Goal: Information Seeking & Learning: Learn about a topic

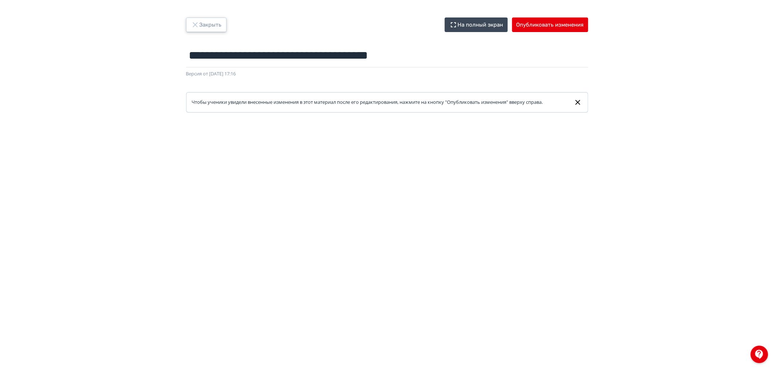
click at [206, 23] on button "Закрыть" at bounding box center [206, 24] width 40 height 15
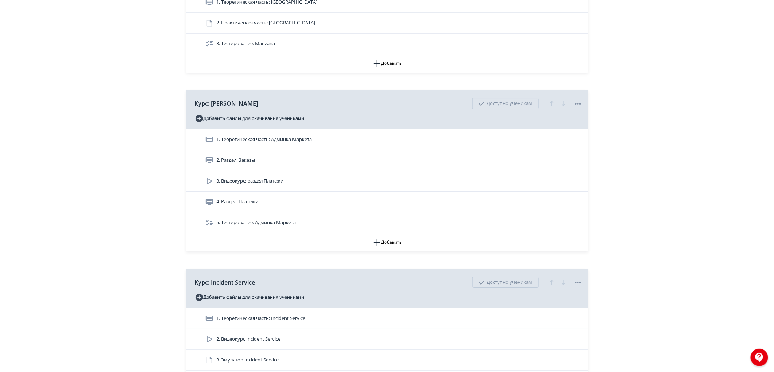
scroll to position [1255, 0]
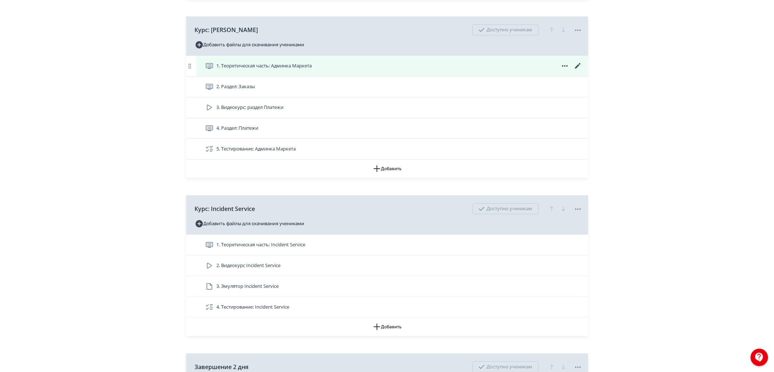
click at [282, 70] on span "1. Теоретическая часть: Админка Маркета" at bounding box center [260, 66] width 110 height 9
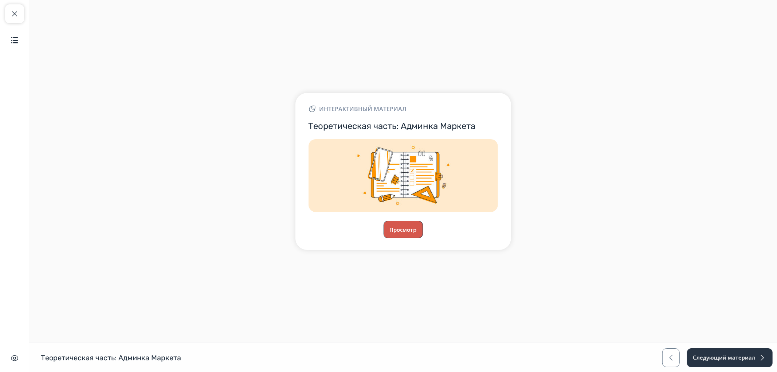
click at [395, 226] on button "Просмотр" at bounding box center [403, 229] width 39 height 17
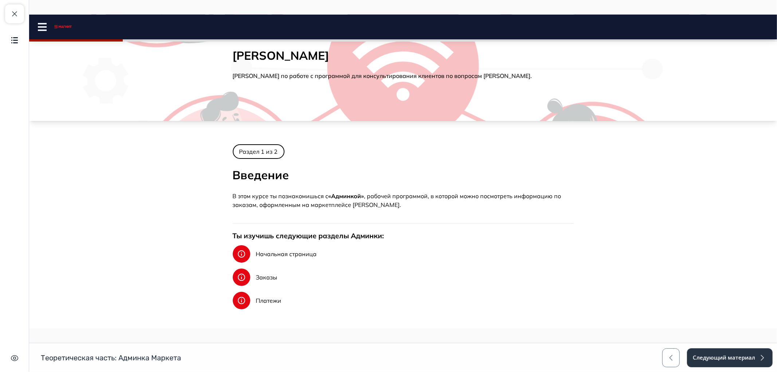
scroll to position [40, 0]
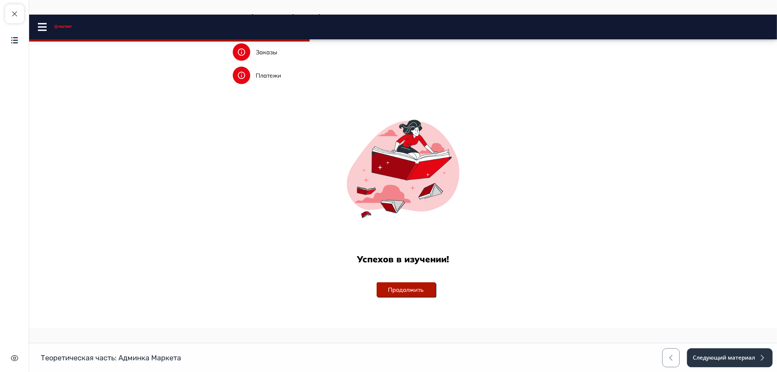
click at [395, 288] on button "Продолжить" at bounding box center [405, 289] width 59 height 15
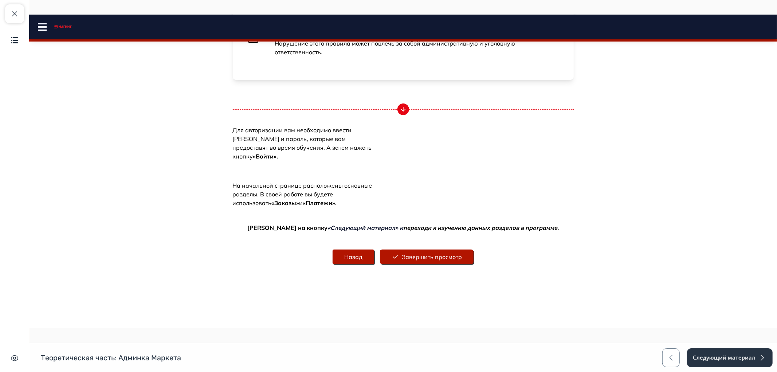
scroll to position [241, 0]
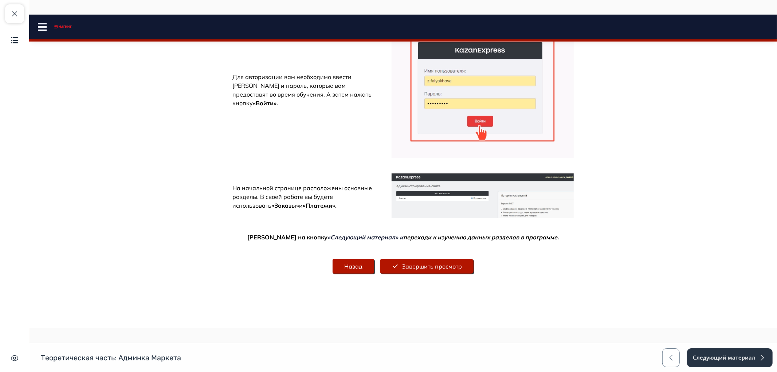
click at [437, 259] on button "Завершить просмотр" at bounding box center [427, 266] width 94 height 15
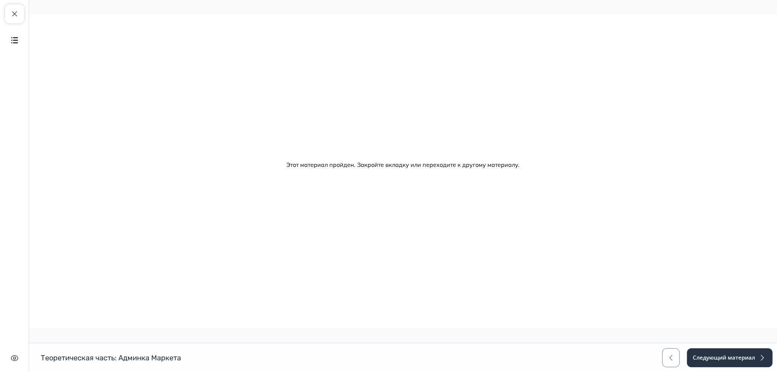
scroll to position [0, 0]
click at [722, 364] on button "Следующий материал" at bounding box center [730, 357] width 86 height 19
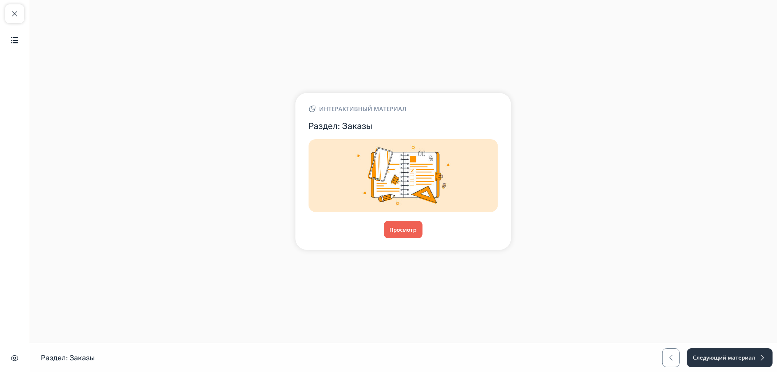
click at [391, 251] on div "Интерактивный материал Раздел: Заказы Просмотр" at bounding box center [403, 171] width 748 height 186
click at [396, 230] on button "Просмотр" at bounding box center [403, 229] width 39 height 17
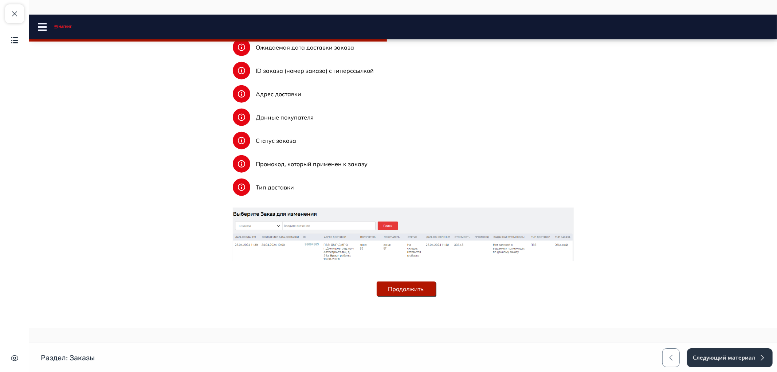
scroll to position [913, 0]
click at [402, 297] on div "Продолжить" at bounding box center [405, 289] width 59 height 32
click at [402, 286] on button "Продолжить" at bounding box center [405, 289] width 59 height 15
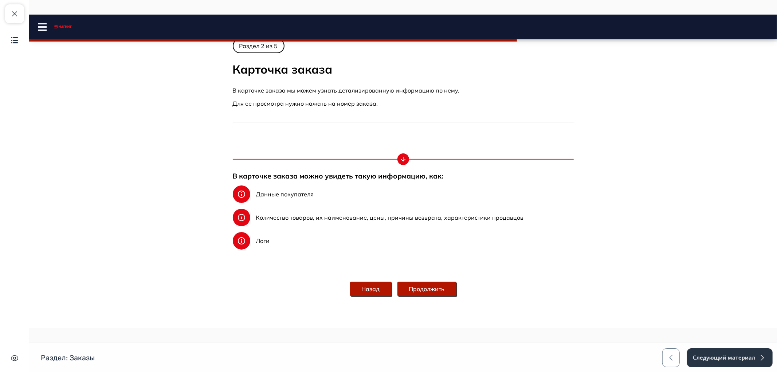
scroll to position [234, 0]
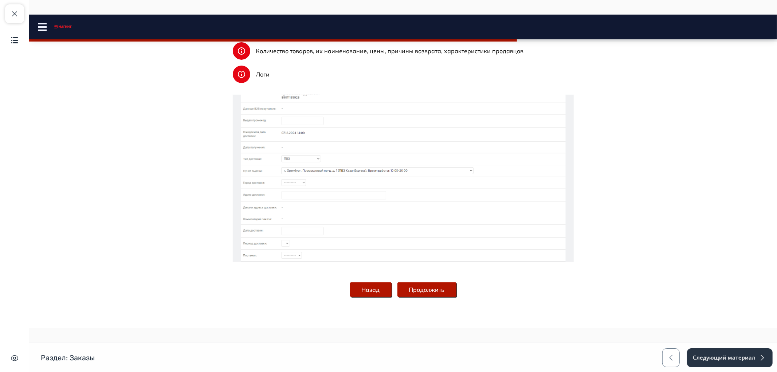
click at [416, 293] on button "Продолжить" at bounding box center [426, 289] width 59 height 15
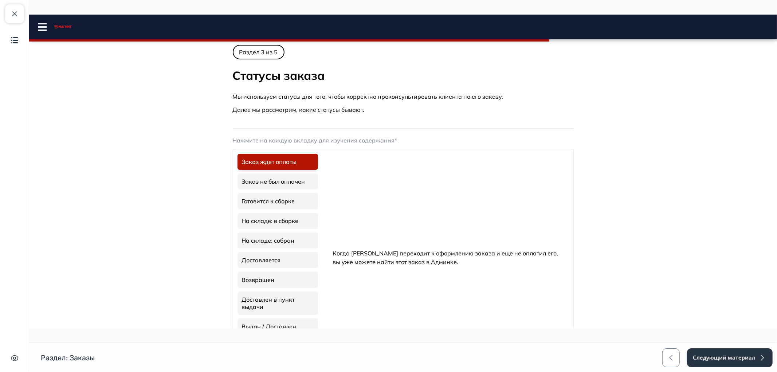
scroll to position [0, 0]
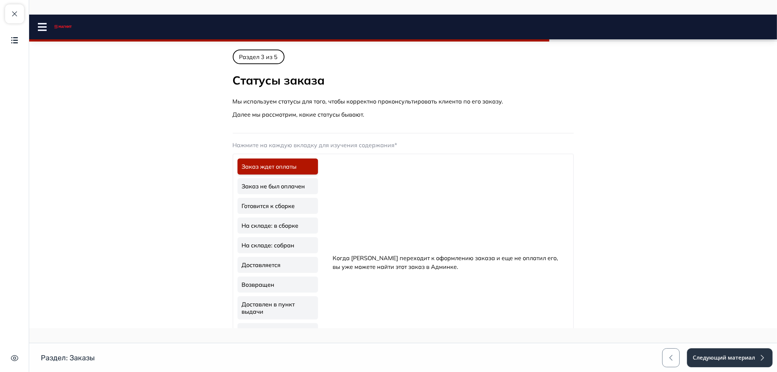
click at [274, 210] on link "Готовится к сборке" at bounding box center [277, 206] width 81 height 16
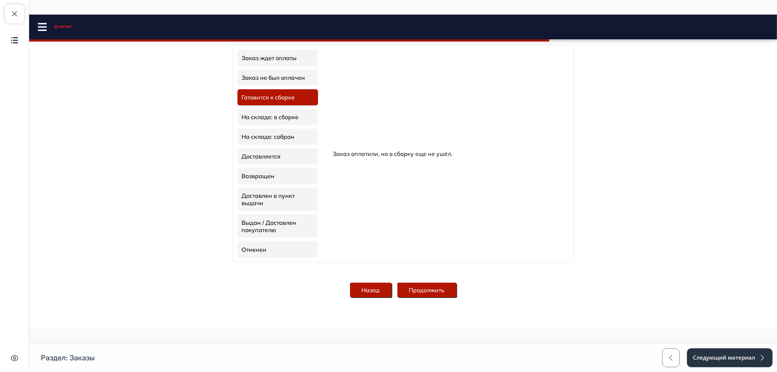
click at [417, 289] on button "Продолжить" at bounding box center [426, 290] width 59 height 15
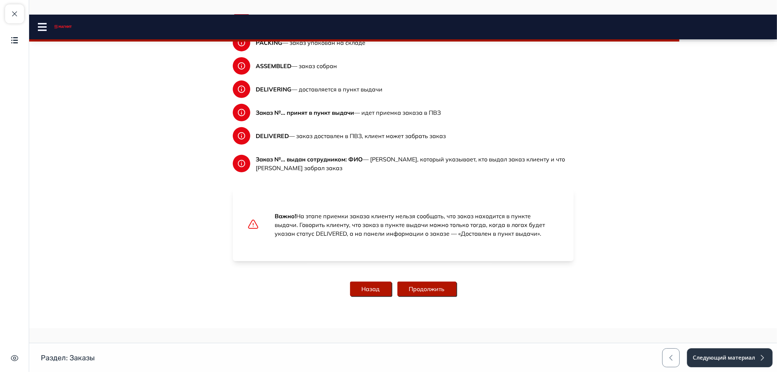
scroll to position [359, 0]
click at [429, 291] on button "Продолжить" at bounding box center [426, 289] width 59 height 15
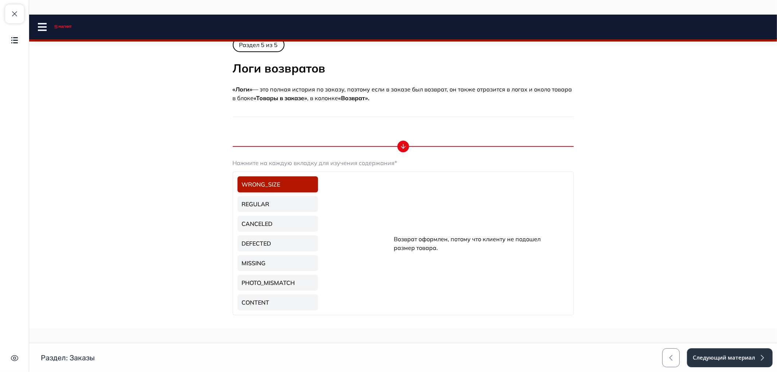
scroll to position [0, 0]
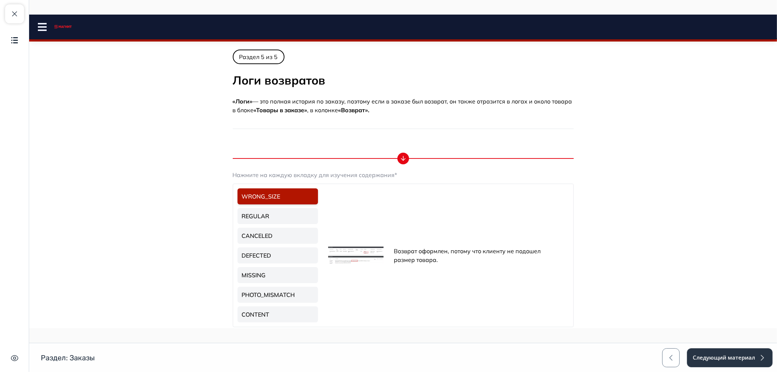
click at [271, 296] on link "PHOTO_MISMATCH" at bounding box center [277, 295] width 81 height 16
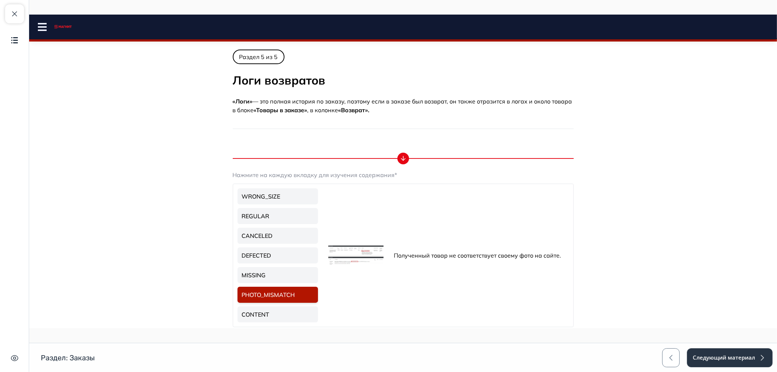
click at [358, 253] on img at bounding box center [355, 255] width 55 height 19
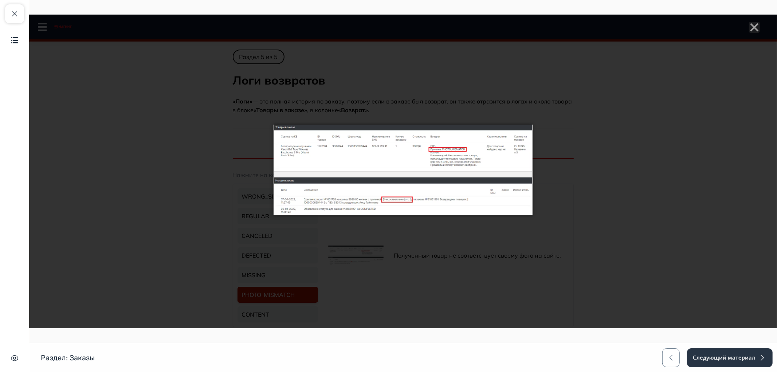
click at [329, 278] on div at bounding box center [403, 172] width 748 height 314
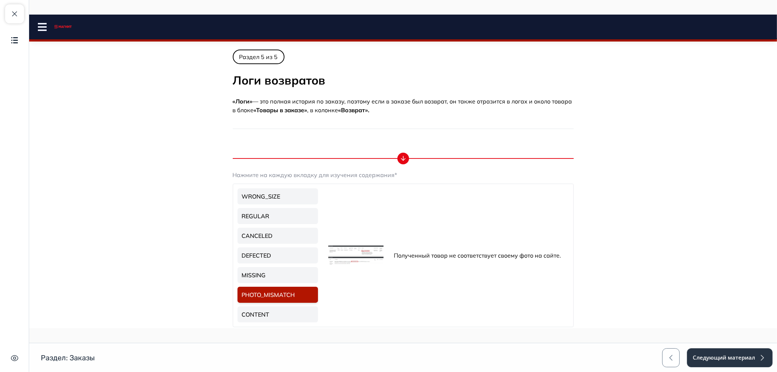
click at [264, 232] on div at bounding box center [403, 172] width 748 height 314
click at [269, 232] on link "CANCELED" at bounding box center [277, 236] width 81 height 16
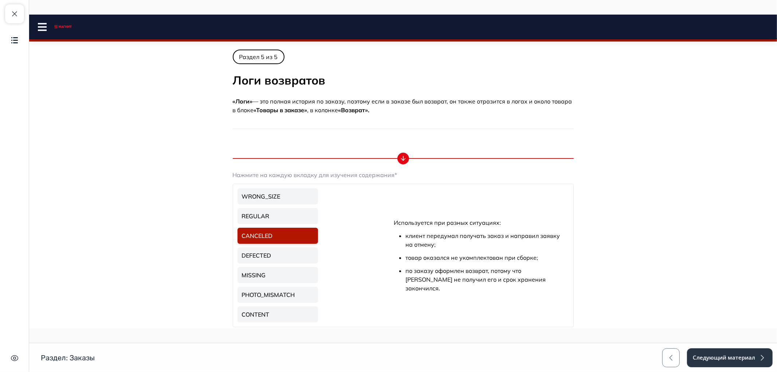
scroll to position [114, 0]
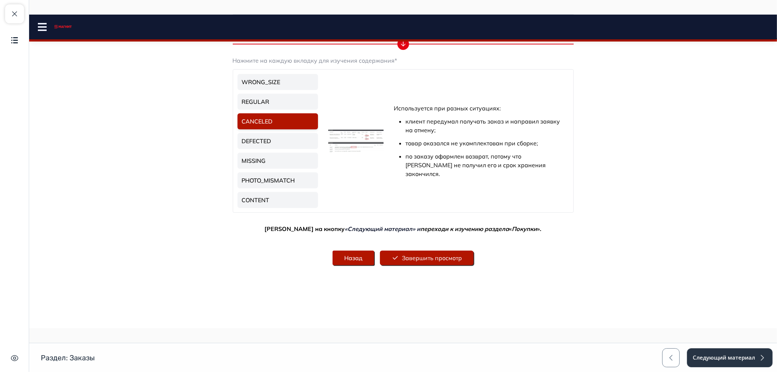
click at [402, 258] on button "Завершить просмотр" at bounding box center [427, 258] width 94 height 15
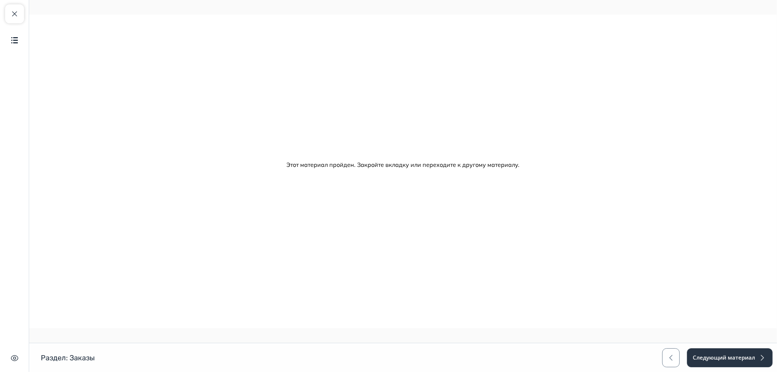
scroll to position [0, 0]
click at [693, 358] on button "Следующий материал" at bounding box center [730, 357] width 86 height 19
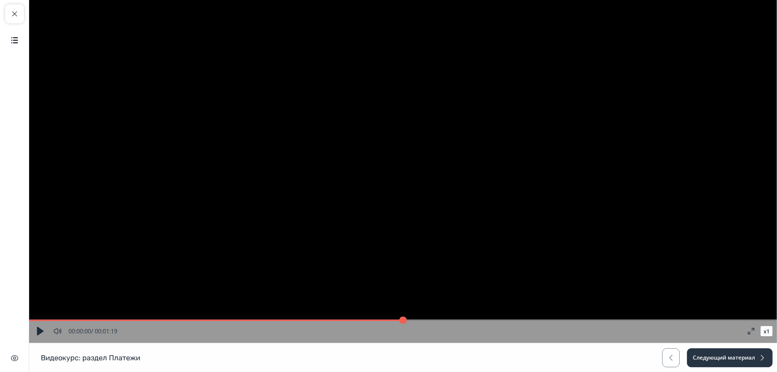
click at [293, 213] on video "Video Player" at bounding box center [403, 171] width 748 height 343
type input "**"
click at [724, 359] on button "Следующий материал" at bounding box center [730, 357] width 86 height 19
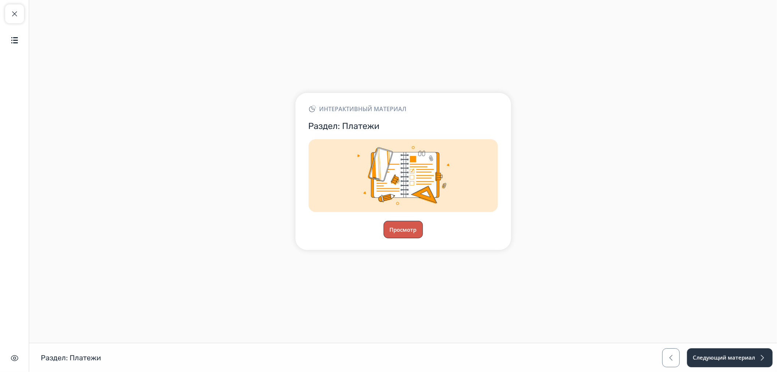
click at [420, 233] on button "Просмотр" at bounding box center [403, 229] width 39 height 17
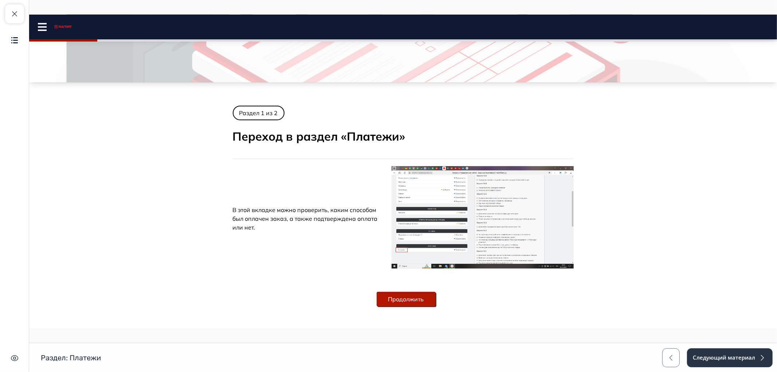
scroll to position [74, 0]
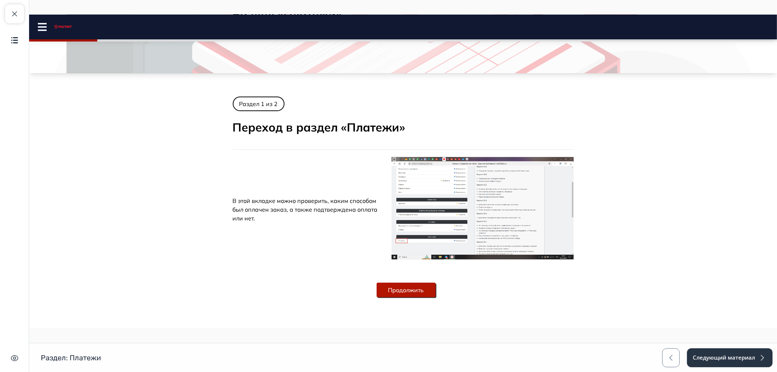
click at [392, 289] on button "Продолжить" at bounding box center [405, 290] width 59 height 15
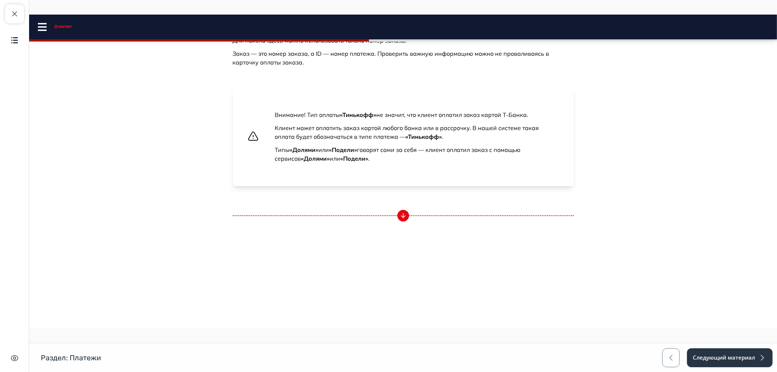
scroll to position [0, 0]
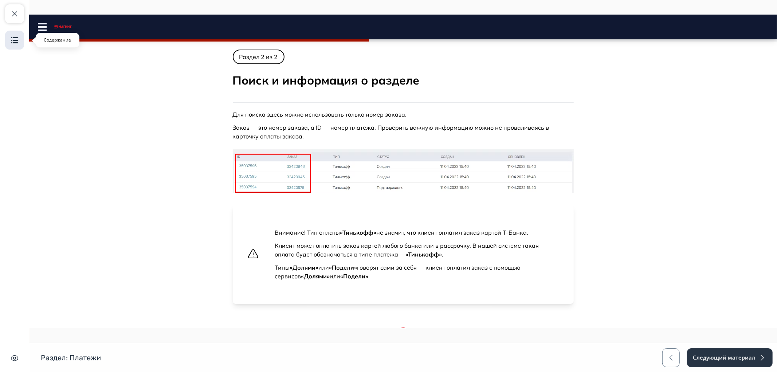
click at [17, 44] on img "button" at bounding box center [14, 40] width 9 height 9
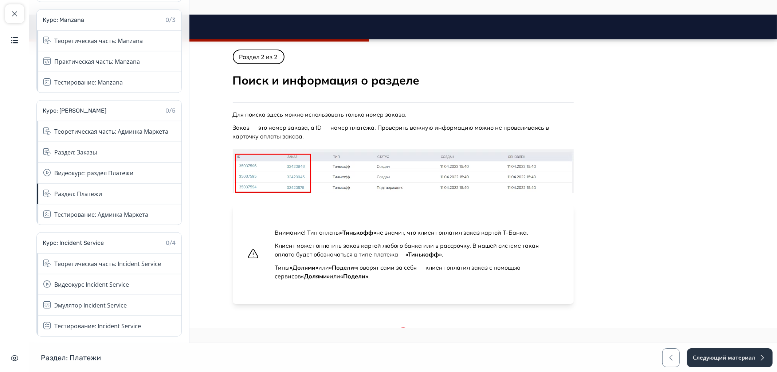
scroll to position [729, 0]
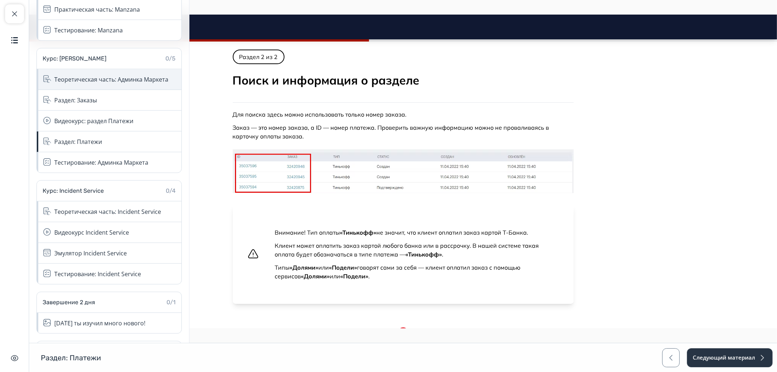
click at [101, 78] on div "Теоретическая часть: Админка Маркета" at bounding box center [111, 79] width 114 height 9
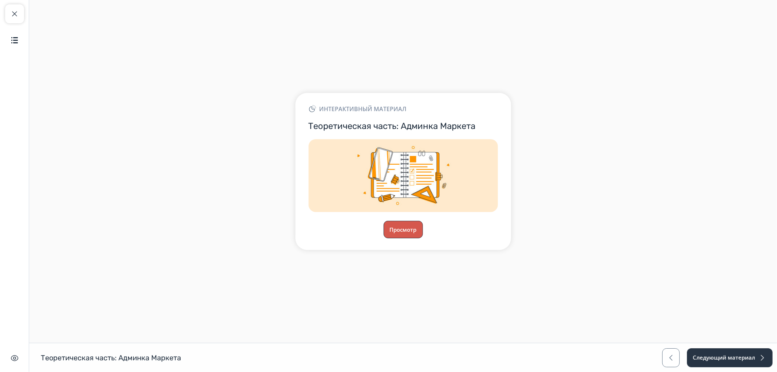
click at [402, 232] on button "Просмотр" at bounding box center [403, 229] width 39 height 17
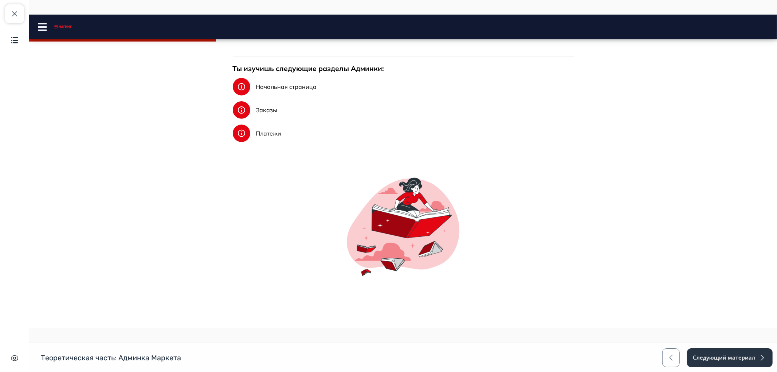
scroll to position [202, 0]
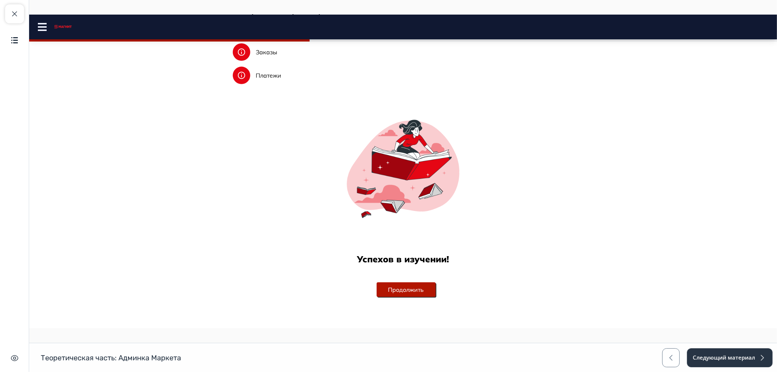
drag, startPoint x: 406, startPoint y: 292, endPoint x: 401, endPoint y: 292, distance: 5.1
click at [406, 292] on button "Продолжить" at bounding box center [405, 289] width 59 height 15
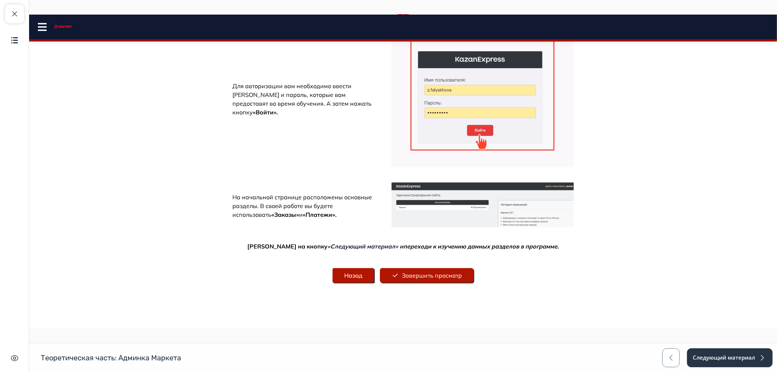
scroll to position [241, 0]
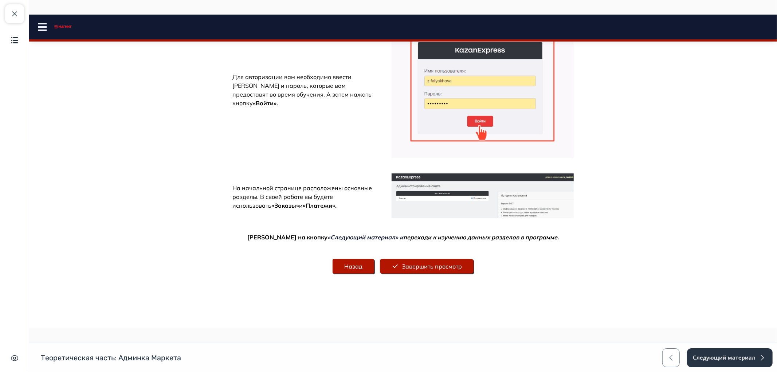
click at [391, 259] on button "Завершить просмотр" at bounding box center [427, 266] width 94 height 15
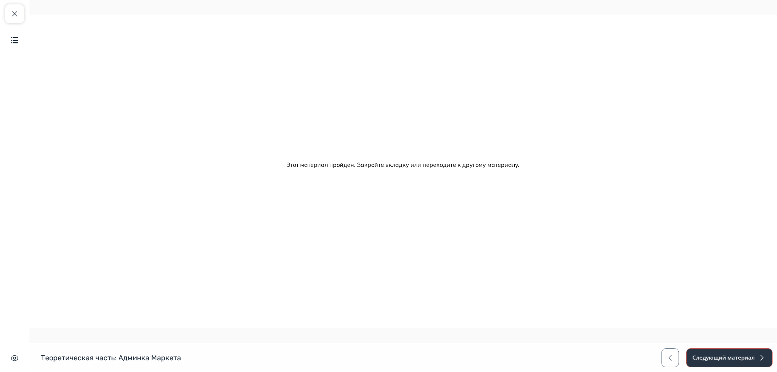
click at [749, 363] on button "Следующий материал" at bounding box center [730, 357] width 86 height 19
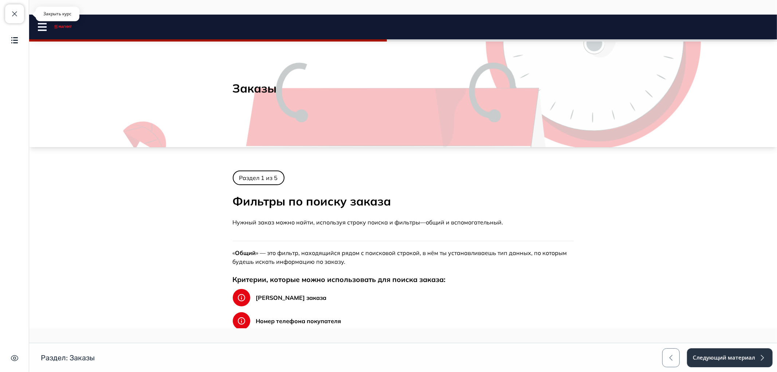
click at [15, 11] on span "button" at bounding box center [14, 13] width 9 height 9
